Goal: Task Accomplishment & Management: Use online tool/utility

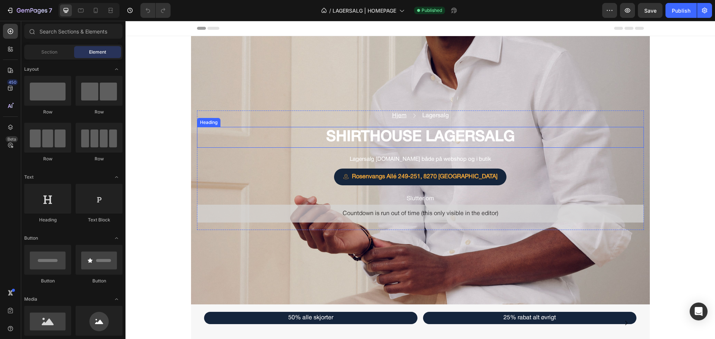
click at [421, 130] on strong "SHIRTHOUSE LAGERSALG" at bounding box center [420, 137] width 188 height 14
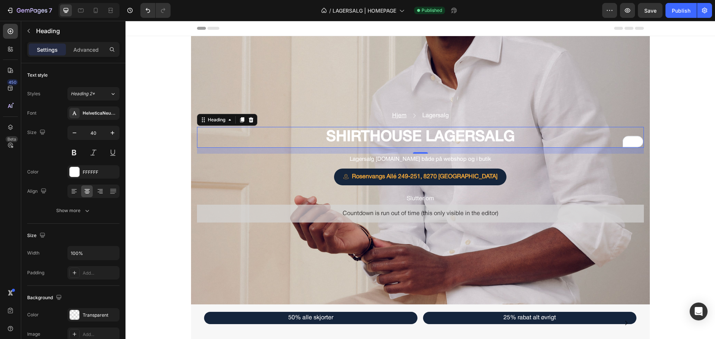
click at [371, 136] on strong "SHIRTHOUSE LAGERSALG" at bounding box center [420, 137] width 188 height 14
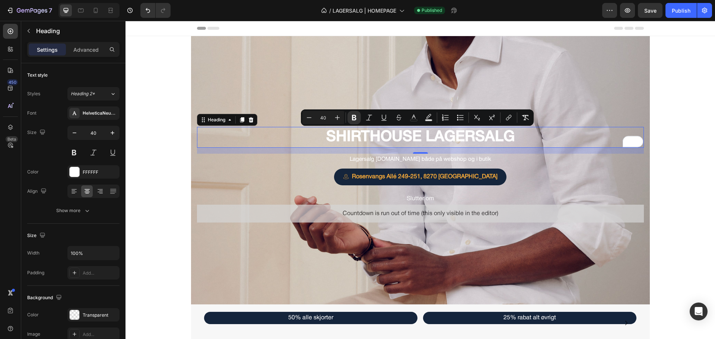
click at [371, 136] on strong "SHIRTHOUSE LAGERSALG" at bounding box center [420, 137] width 188 height 14
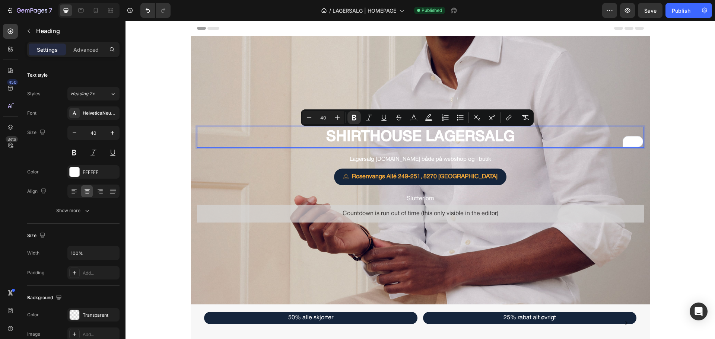
click at [371, 136] on strong "SHIRTHOUSE LAGERSALG" at bounding box center [420, 137] width 188 height 14
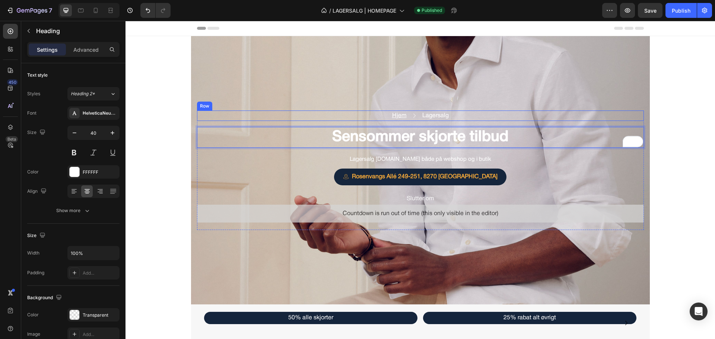
click at [375, 95] on div "Hjem Text block Icon Lagersalg Text block Row Sensommer skjorte tilbud Heading …" at bounding box center [420, 170] width 459 height 268
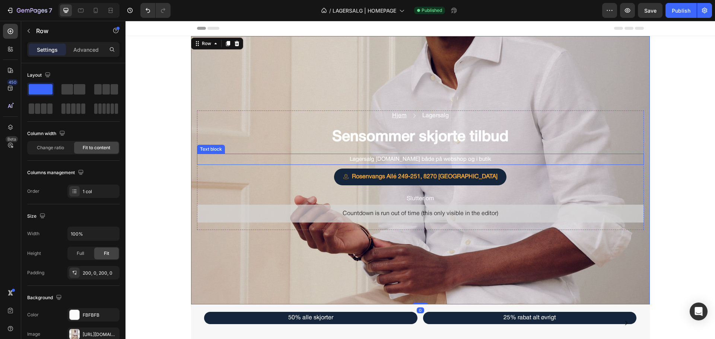
click at [383, 156] on p "Lagersalg [DOMAIN_NAME] både på webshop og i butik" at bounding box center [420, 160] width 222 height 10
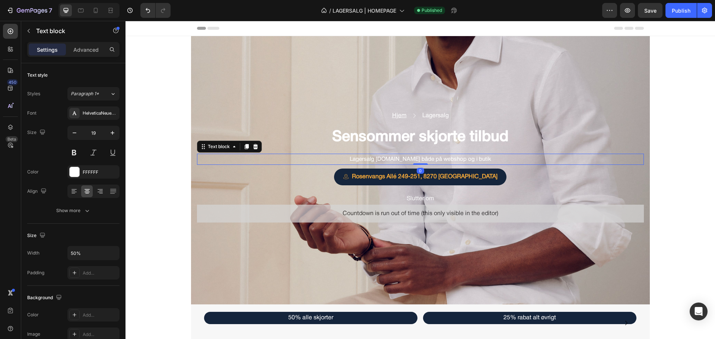
click at [383, 156] on p "Lagersalg [DOMAIN_NAME] både på webshop og i butik" at bounding box center [420, 160] width 222 height 10
click at [382, 158] on span "Lagersalg [DOMAIN_NAME] både på webshop og i butik" at bounding box center [420, 159] width 141 height 5
click at [383, 160] on span "Lagersalg [DOMAIN_NAME] både på webshop og i butik" at bounding box center [420, 159] width 141 height 5
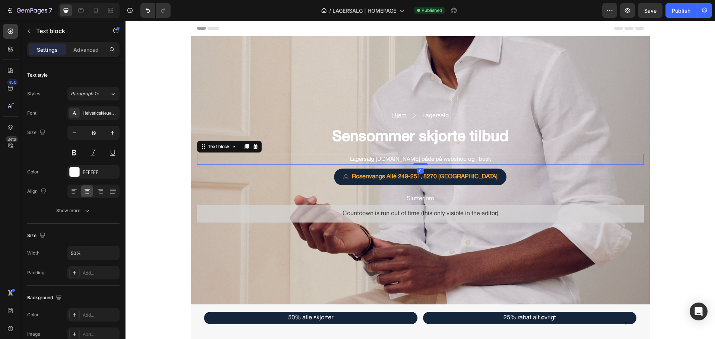
click at [383, 160] on span "Lagersalg [DOMAIN_NAME] både på webshop og i butik" at bounding box center [420, 159] width 141 height 5
select select "556578303833473835"
select select "556578260930003755"
select select "556578260889895723"
select select "566437482804806722"
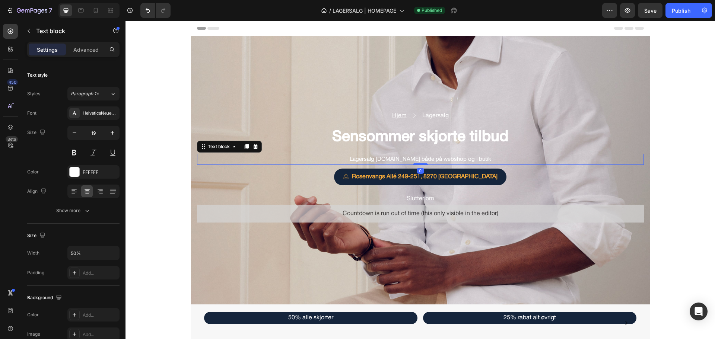
select select "556578260891337515"
select select "556578303827575595"
select select "556578413563151147"
select select "556578382648050475"
select select "556578260960281387"
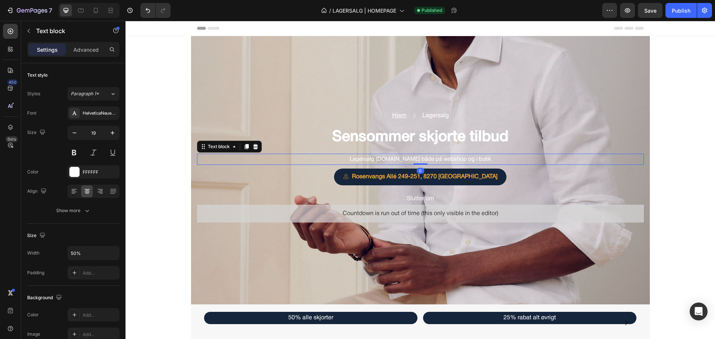
select select "556578258805850923"
select select "556578303826854699"
select select "556578258888164139"
select select "556578258800870187"
select select "556578258820989739"
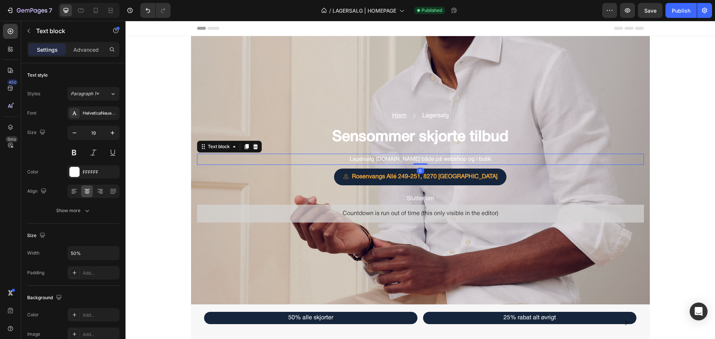
select select "556578088232616747"
select select "556578303852217131"
select select "556578260945470251"
select select "556578258895176491"
select select "556578258770985771"
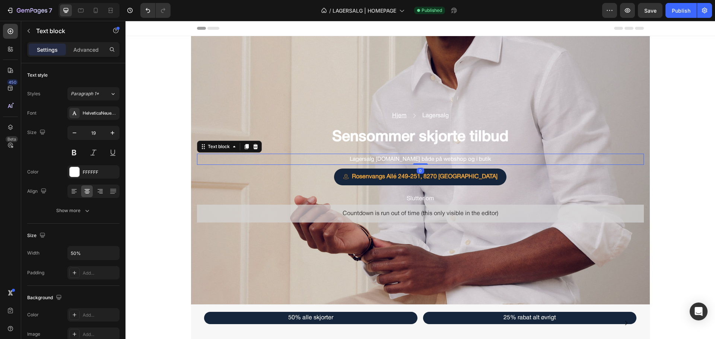
select select "556578035697582891"
select select "556578035713508139"
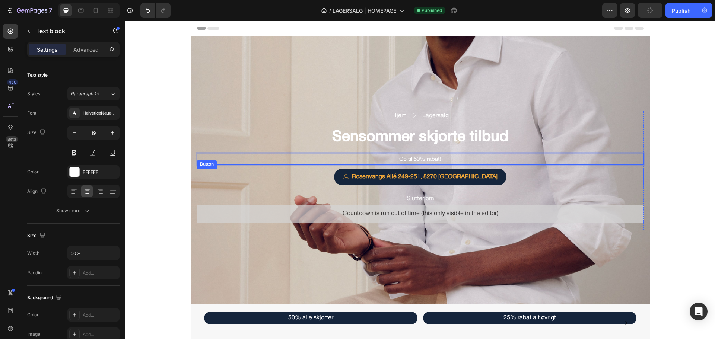
click at [491, 182] on div "Rosenvangs Allé 249-251, 8270 Højbjerg Button" at bounding box center [420, 177] width 447 height 17
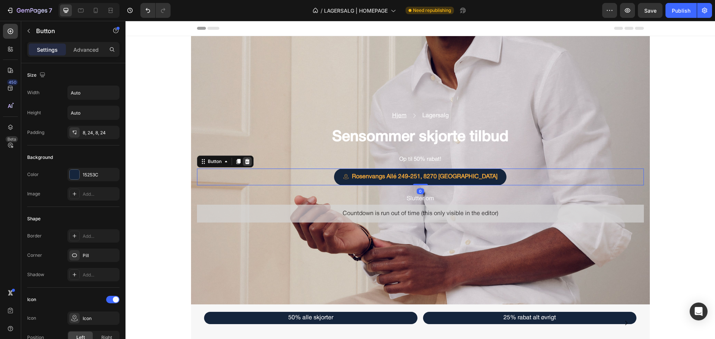
click at [244, 159] on icon at bounding box center [247, 162] width 6 height 6
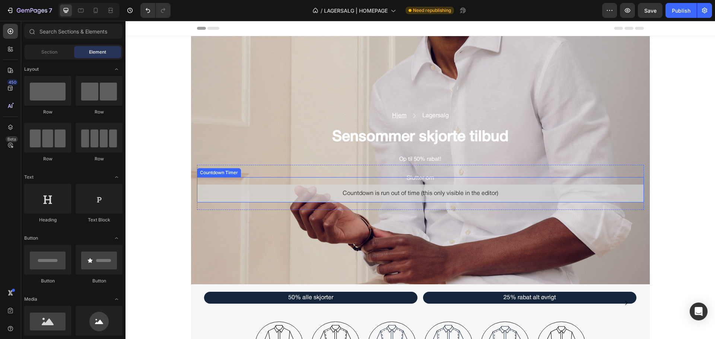
click at [384, 197] on span "Countdown is run out of time (this only visible in the editor)" at bounding box center [421, 193] width 156 height 9
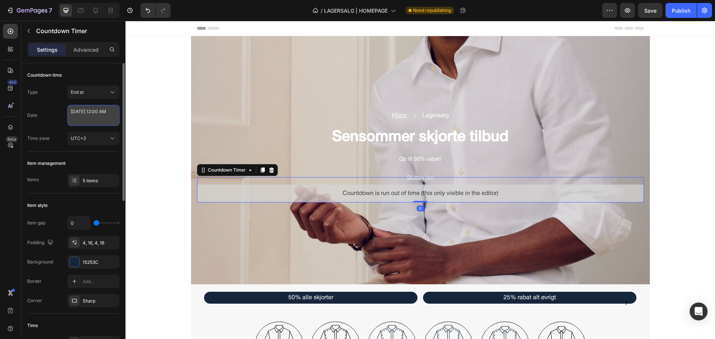
click at [91, 120] on textarea "[DATE] 12:00 AM" at bounding box center [93, 115] width 52 height 21
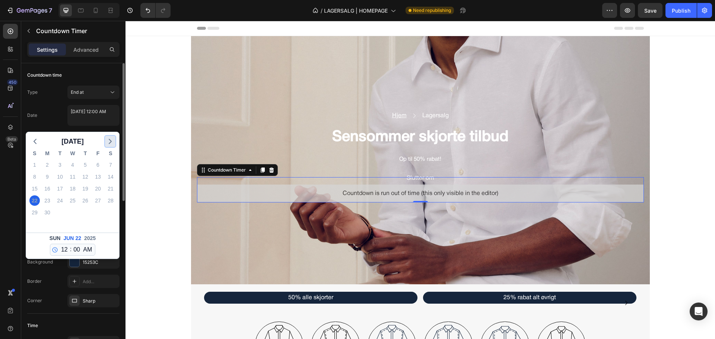
click at [109, 143] on icon "button" at bounding box center [110, 141] width 9 height 9
click at [39, 139] on icon "button" at bounding box center [35, 141] width 9 height 9
click at [35, 223] on div "31" at bounding box center [34, 224] width 10 height 10
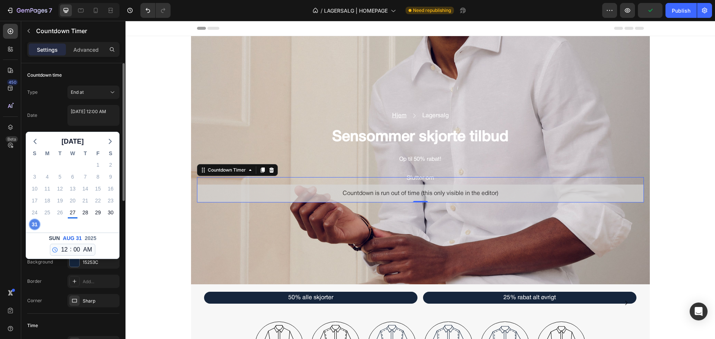
type textarea "[DATE] 12:00 AM"
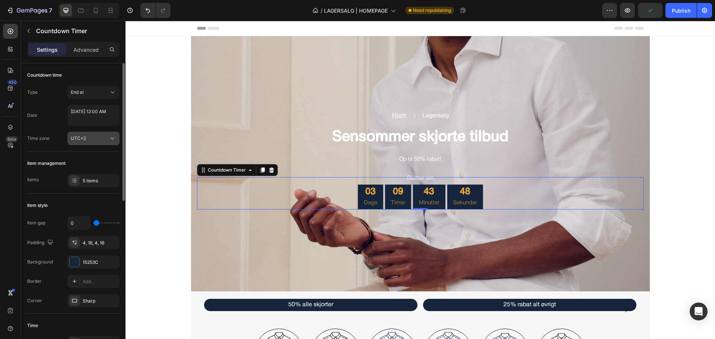
click at [91, 141] on div "UTC+2" at bounding box center [90, 138] width 38 height 7
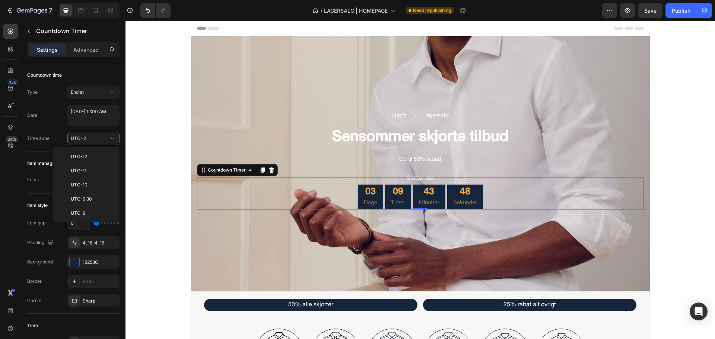
scroll to position [174, 0]
click at [57, 128] on div "Type End at Date [DATE] 12:00 AM Time zone UTC+2" at bounding box center [73, 116] width 92 height 60
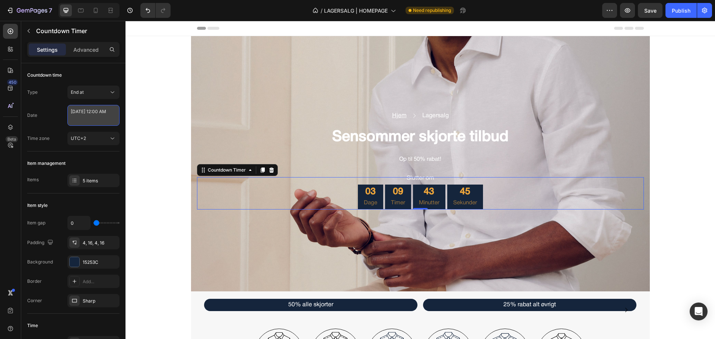
click at [90, 115] on textarea "[DATE] 12:00 AM" at bounding box center [93, 115] width 52 height 21
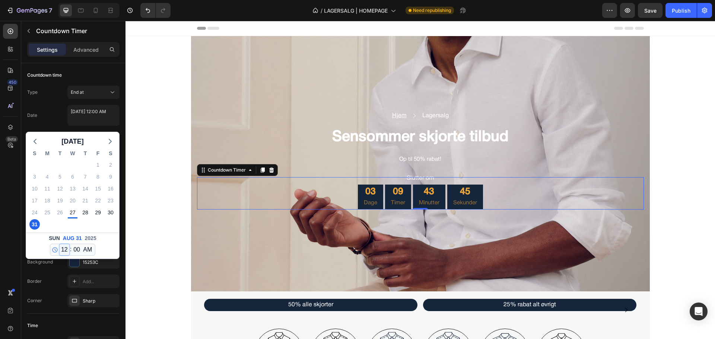
click at [60, 251] on select "12 1 2 3 4 5 6 7 8 9 10 11" at bounding box center [65, 249] width 10 height 11
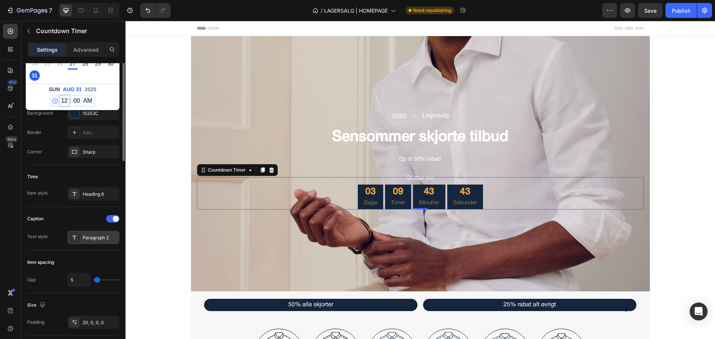
scroll to position [74, 0]
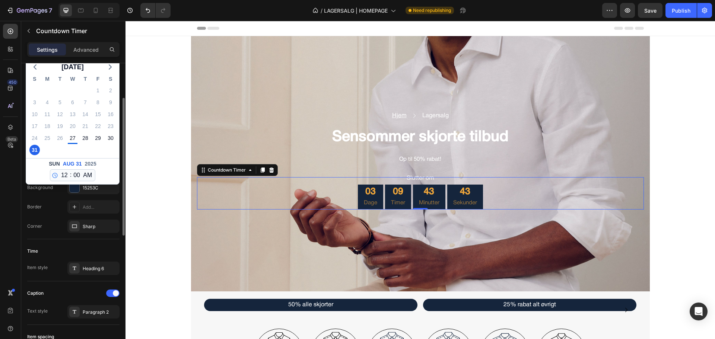
click at [58, 223] on div "Corner Sharp" at bounding box center [73, 226] width 92 height 13
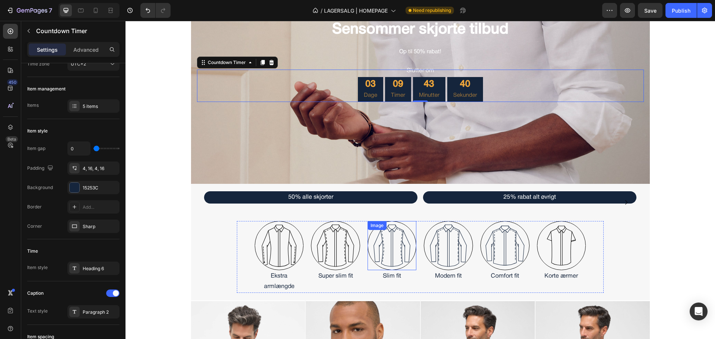
scroll to position [112, 0]
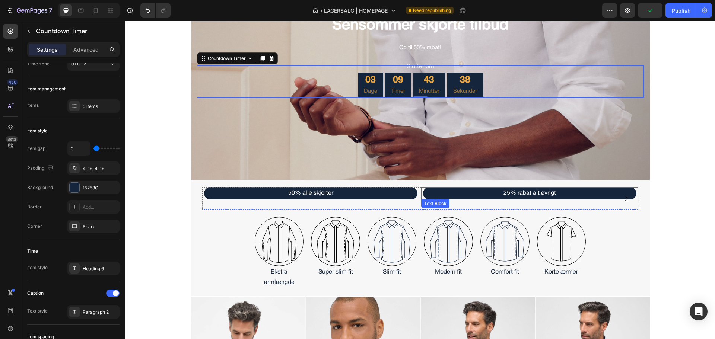
click at [458, 193] on p "25% rabat alt øvrigt" at bounding box center [530, 193] width 212 height 11
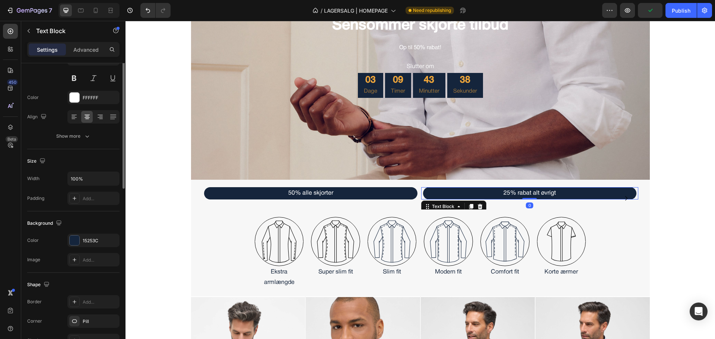
scroll to position [0, 0]
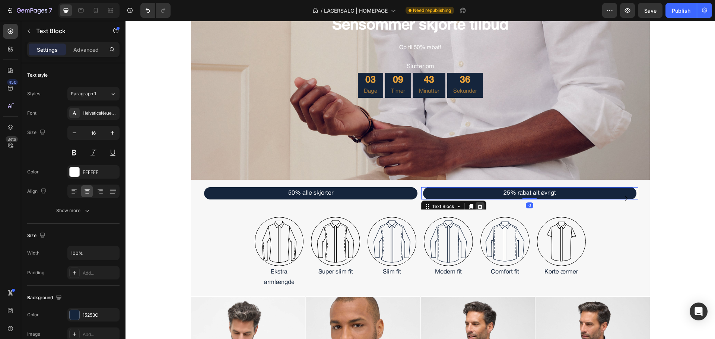
click at [478, 204] on icon at bounding box center [480, 207] width 6 height 6
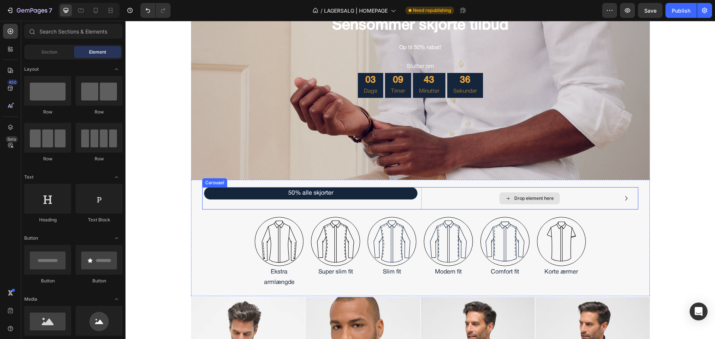
click at [450, 198] on div "Drop element here" at bounding box center [529, 198] width 217 height 22
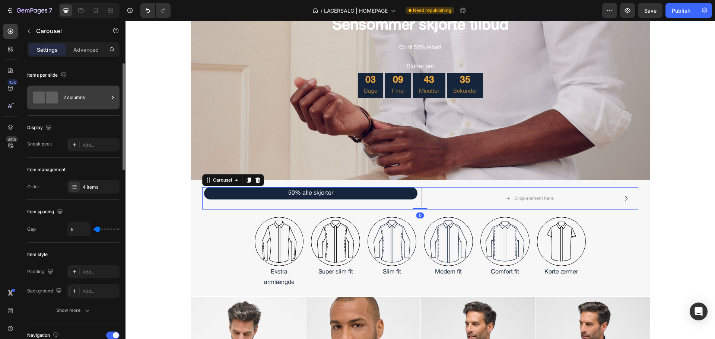
click at [76, 106] on div "2 columns" at bounding box center [85, 97] width 45 height 17
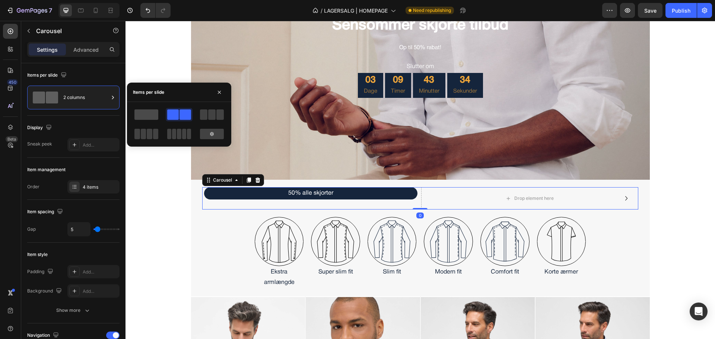
click at [146, 118] on span at bounding box center [146, 114] width 24 height 10
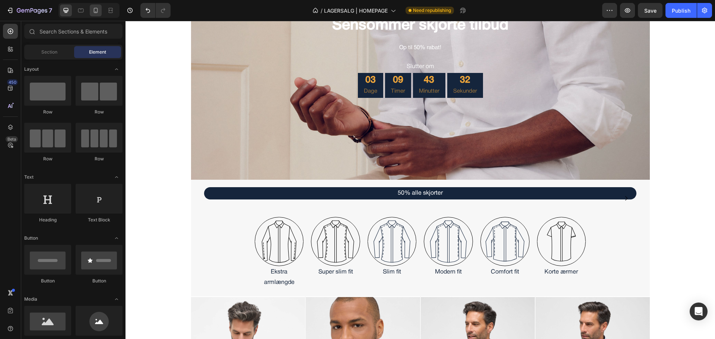
click at [99, 11] on icon at bounding box center [95, 10] width 7 height 7
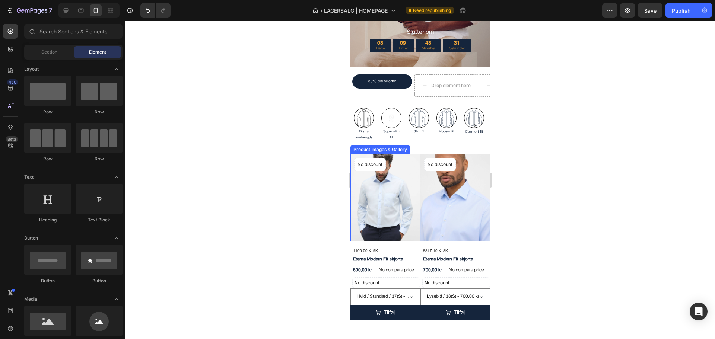
scroll to position [125, 0]
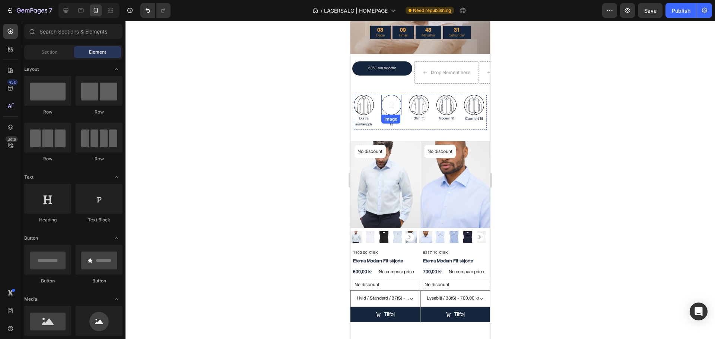
click at [393, 115] on img at bounding box center [391, 105] width 20 height 20
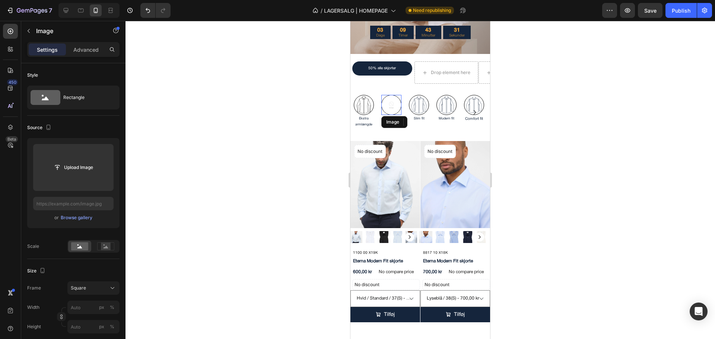
drag, startPoint x: 391, startPoint y: 231, endPoint x: 354, endPoint y: 215, distance: 40.2
click at [390, 115] on img at bounding box center [391, 105] width 20 height 20
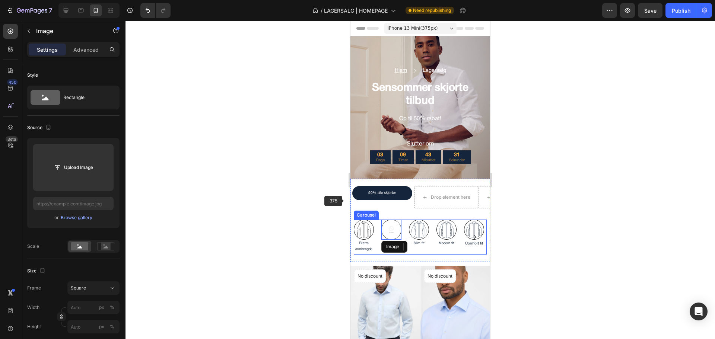
click at [378, 244] on div "Image Ekstra armlængde Text Block Image Super slim fit Text Block Image Slim fi…" at bounding box center [420, 237] width 133 height 35
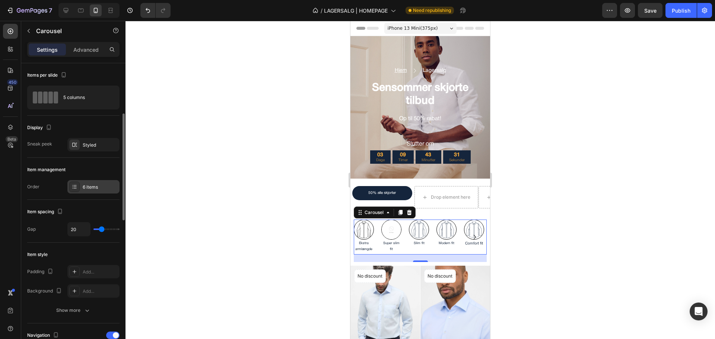
click at [85, 184] on div "6 items" at bounding box center [100, 187] width 35 height 7
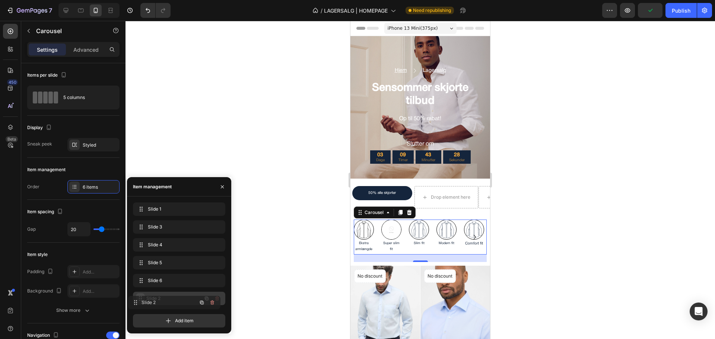
drag, startPoint x: 142, startPoint y: 225, endPoint x: 137, endPoint y: 300, distance: 75.7
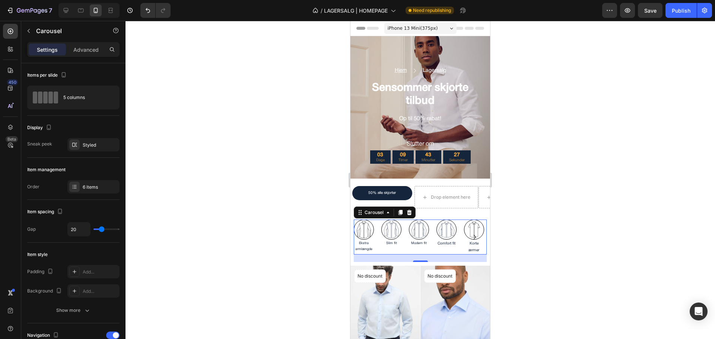
click at [270, 157] on div at bounding box center [419, 180] width 589 height 318
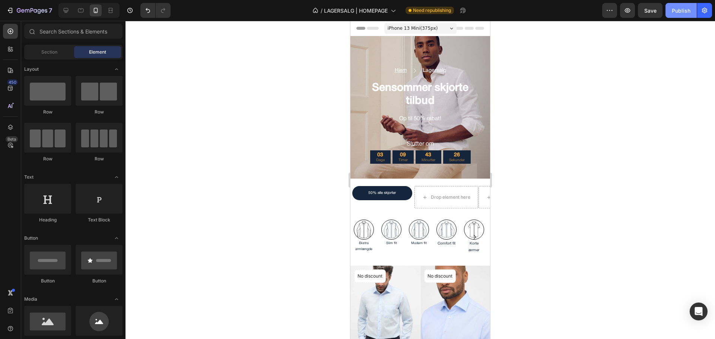
click at [684, 8] on div "Publish" at bounding box center [681, 11] width 19 height 8
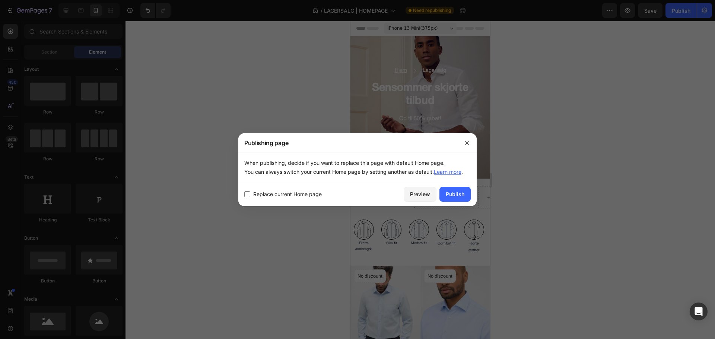
click at [305, 194] on span "Replace current Home page" at bounding box center [287, 194] width 69 height 9
checkbox input "true"
click at [451, 194] on div "Publish" at bounding box center [455, 194] width 19 height 8
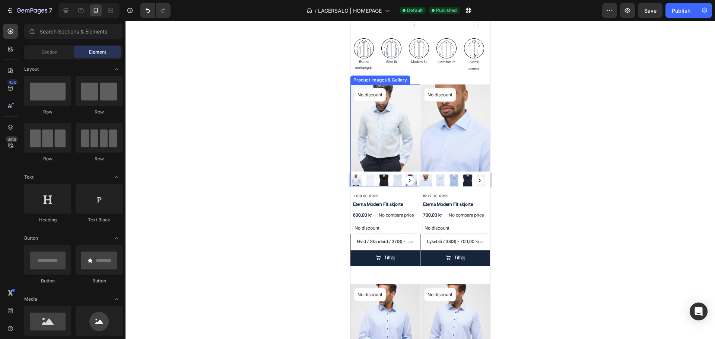
scroll to position [186, 0]
